Goal: Task Accomplishment & Management: Use online tool/utility

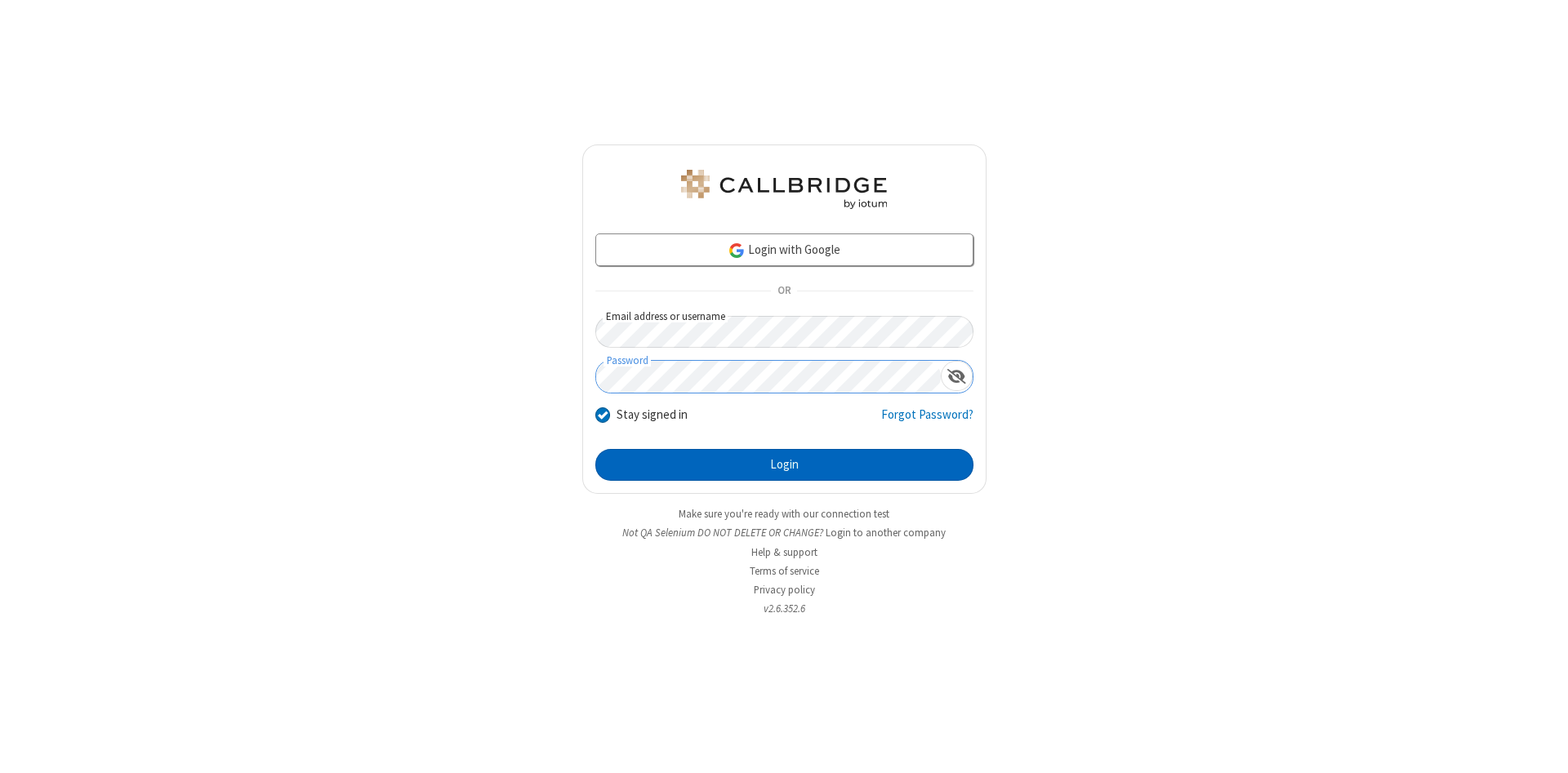
click at [784, 465] on button "Login" at bounding box center [784, 465] width 378 height 33
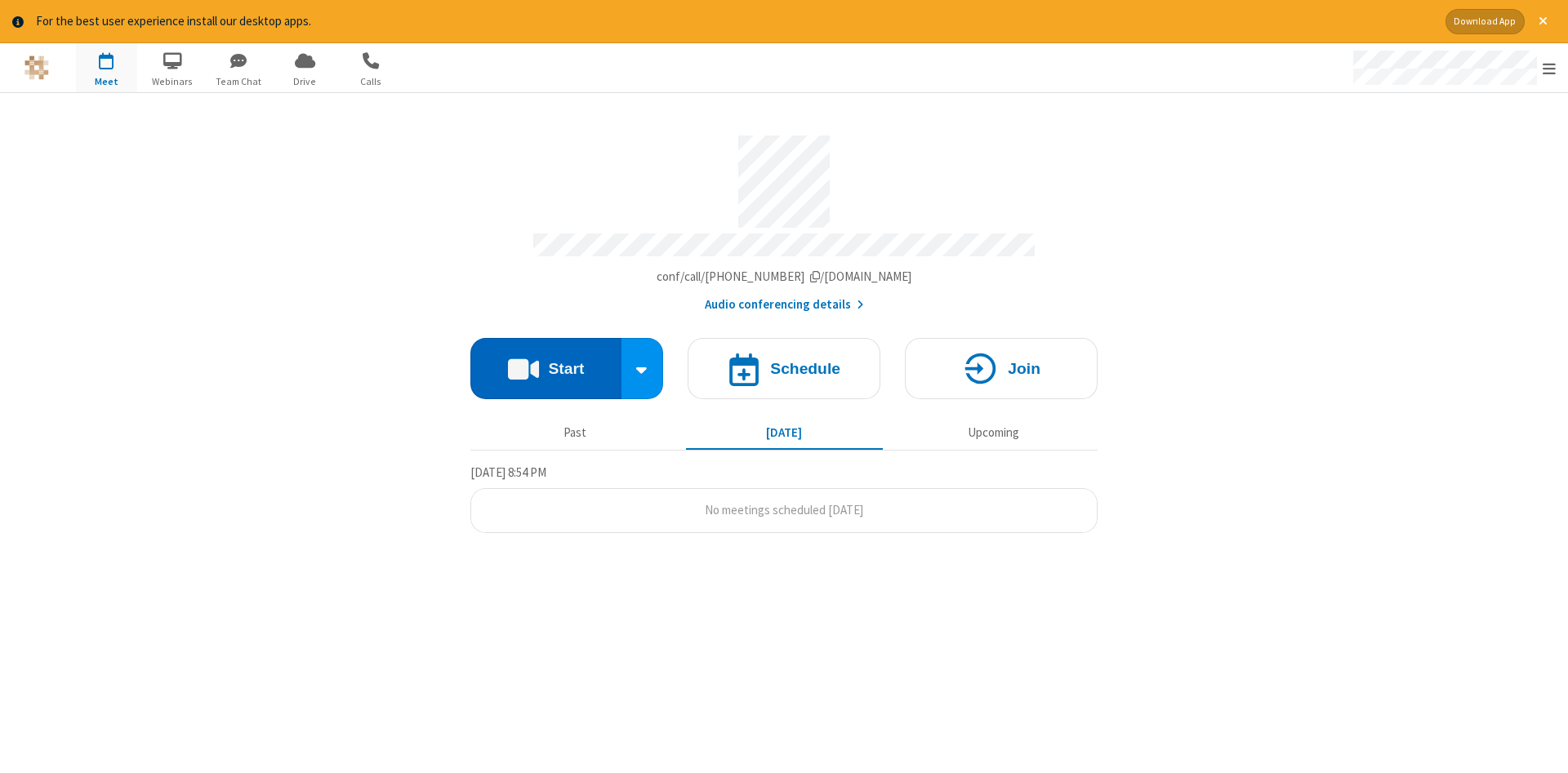
click at [545, 362] on button "Start" at bounding box center [545, 368] width 151 height 61
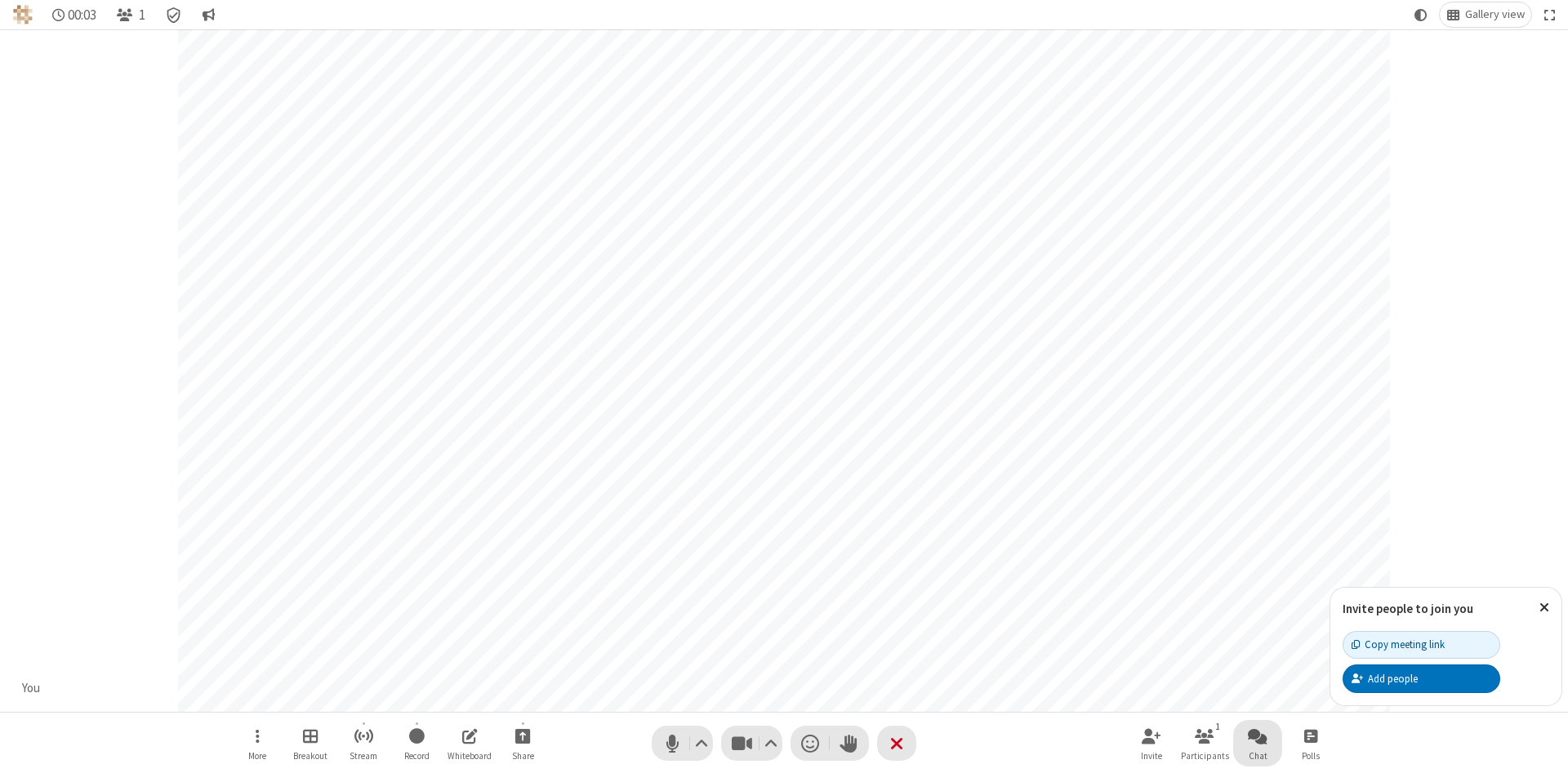
click at [1257, 735] on span "Open chat" at bounding box center [1257, 736] width 20 height 21
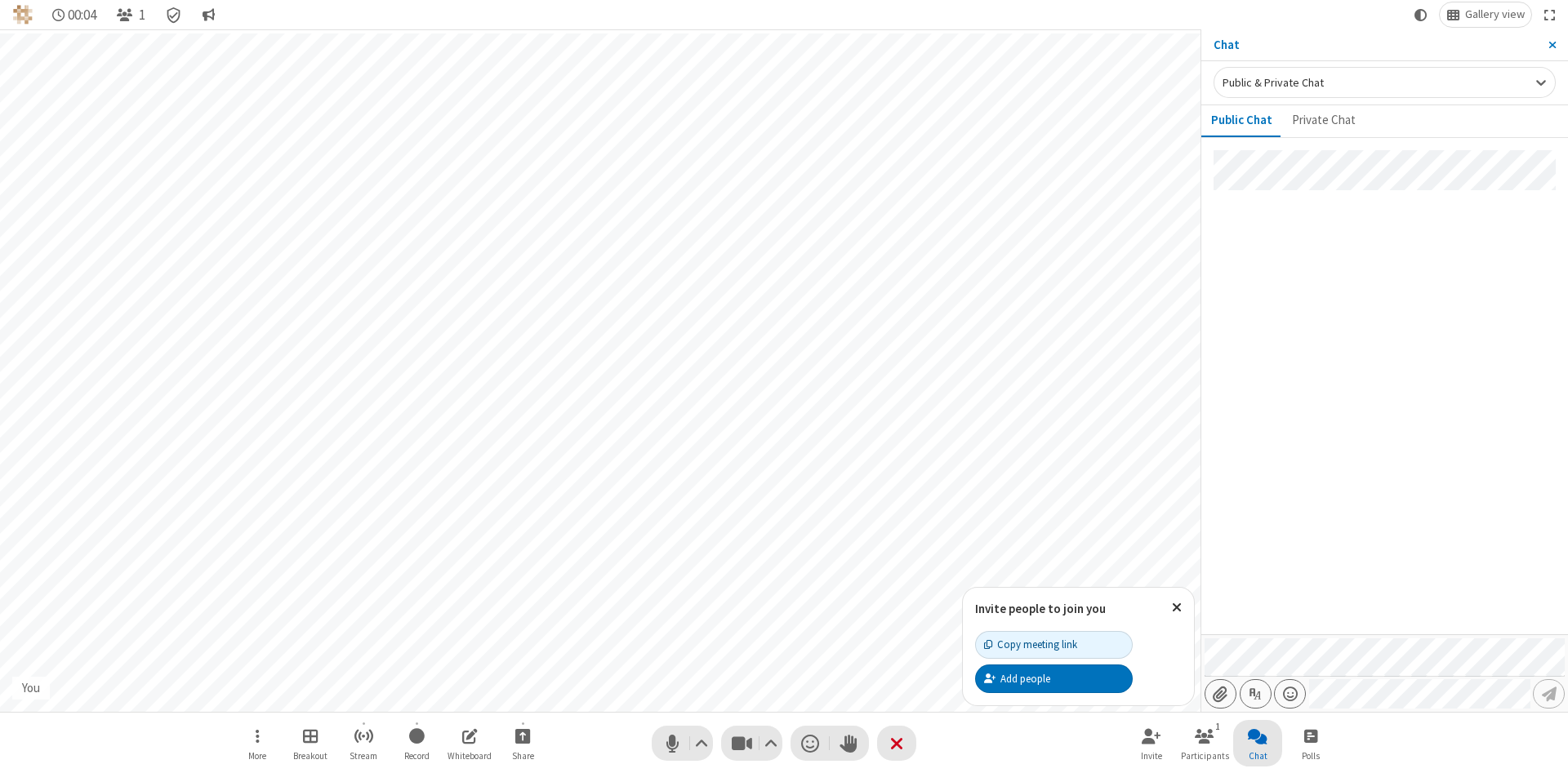
type input "C:\fakepath\doc_test.docx"
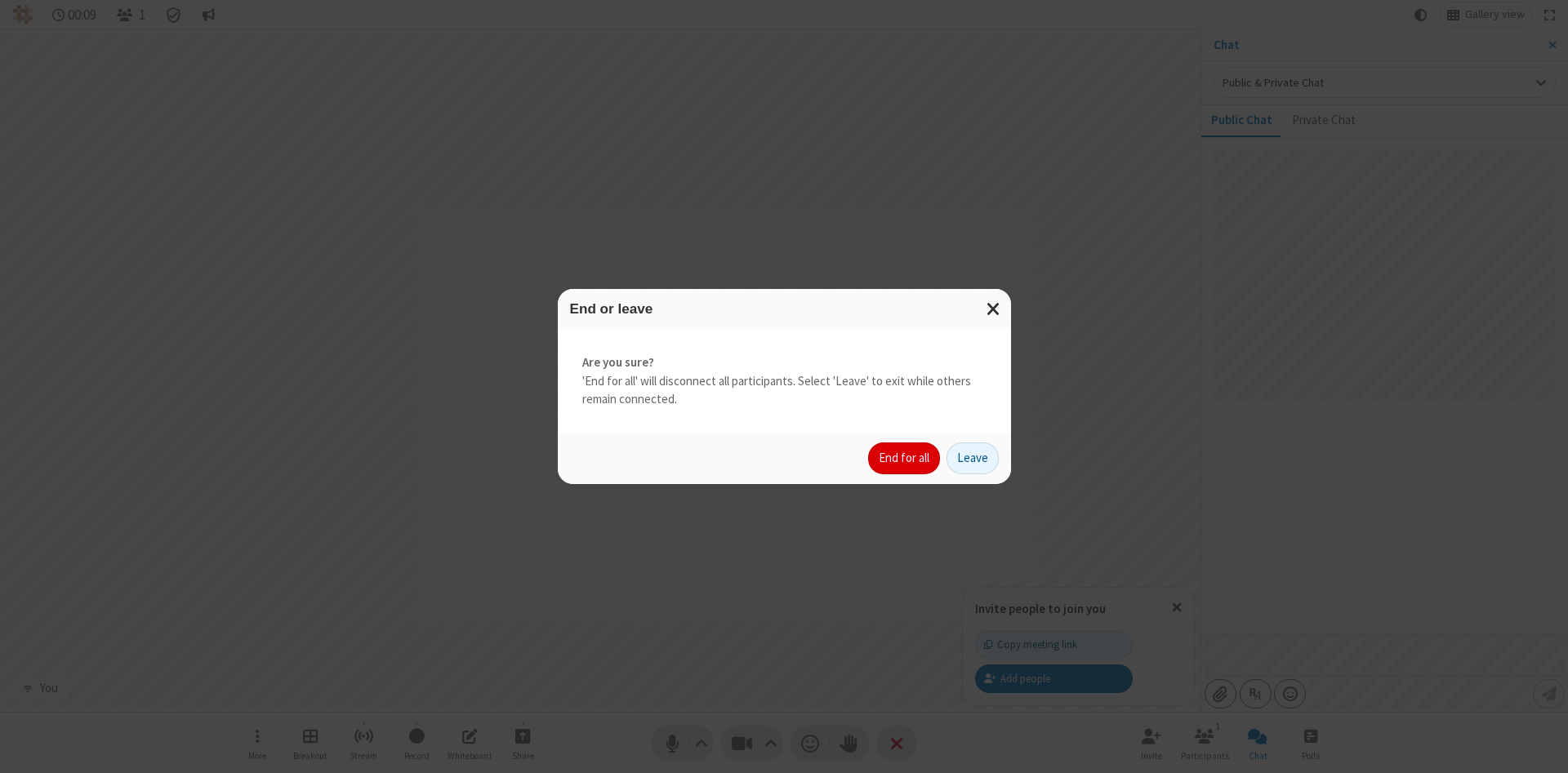
click at [905, 458] on button "End for all" at bounding box center [904, 459] width 72 height 33
